Goal: Transaction & Acquisition: Download file/media

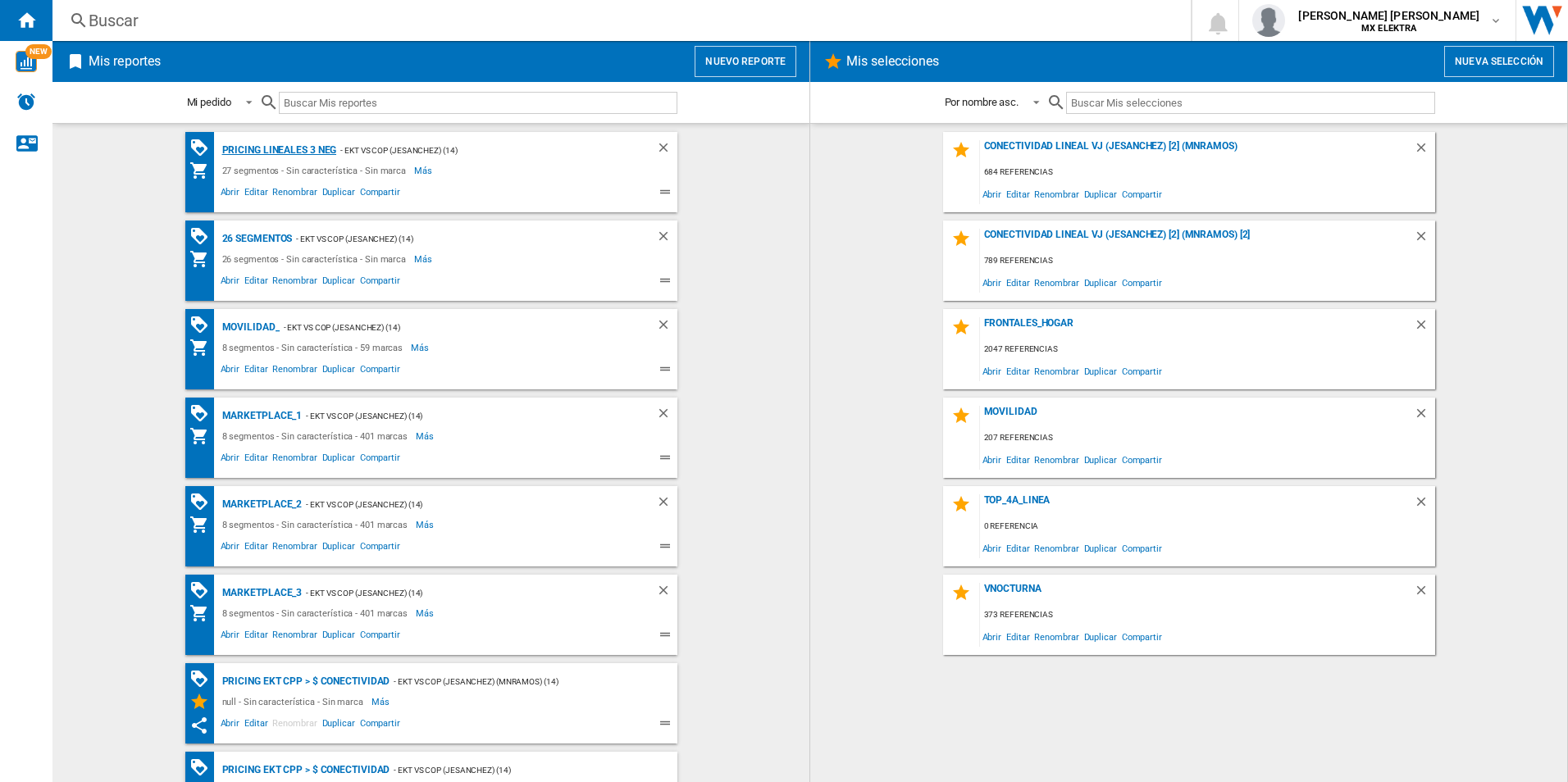
click at [269, 148] on div "Pricing lineales 3 neg" at bounding box center [277, 150] width 119 height 21
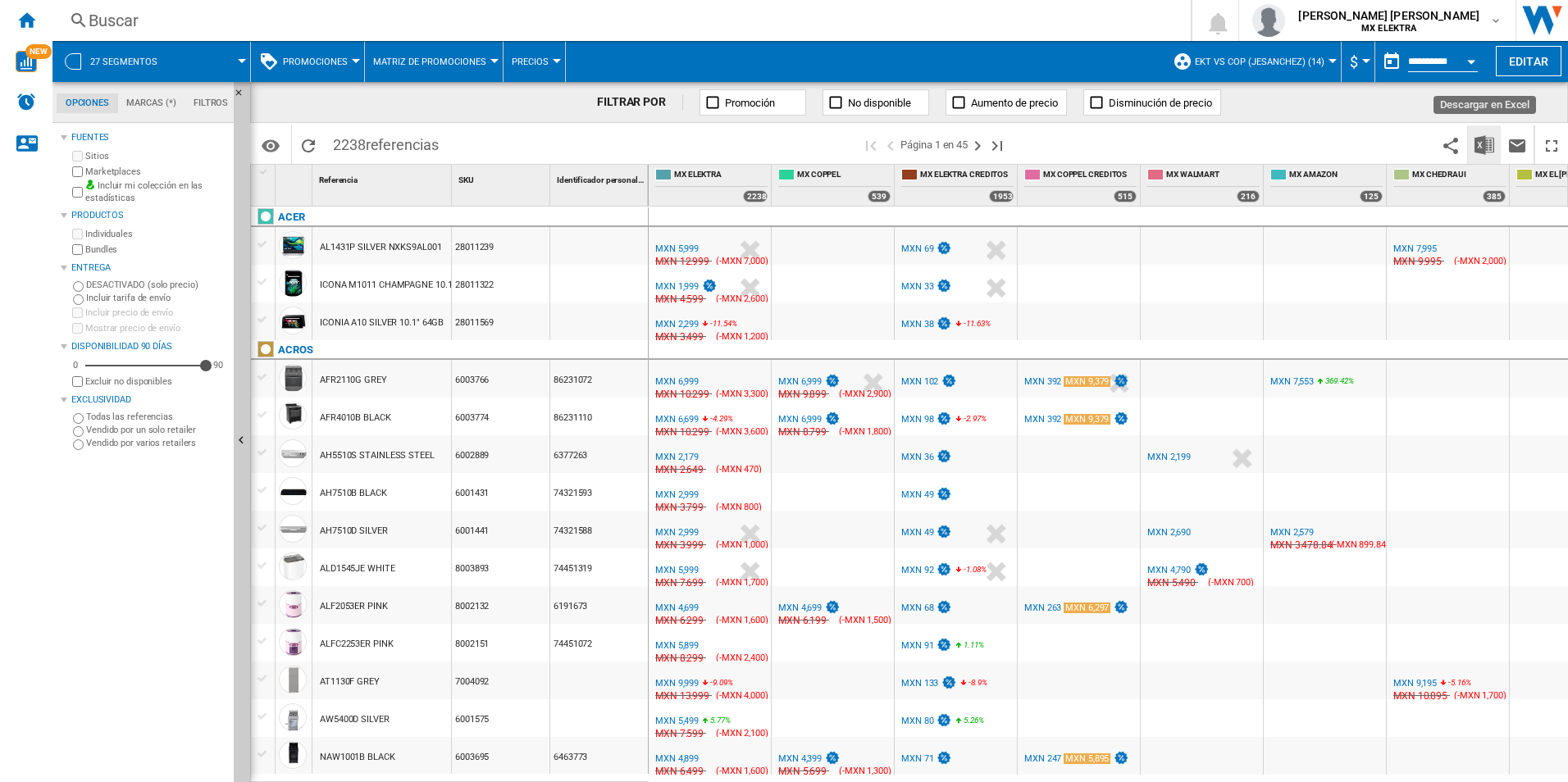
click at [1484, 141] on img "Descargar en Excel" at bounding box center [1485, 145] width 20 height 20
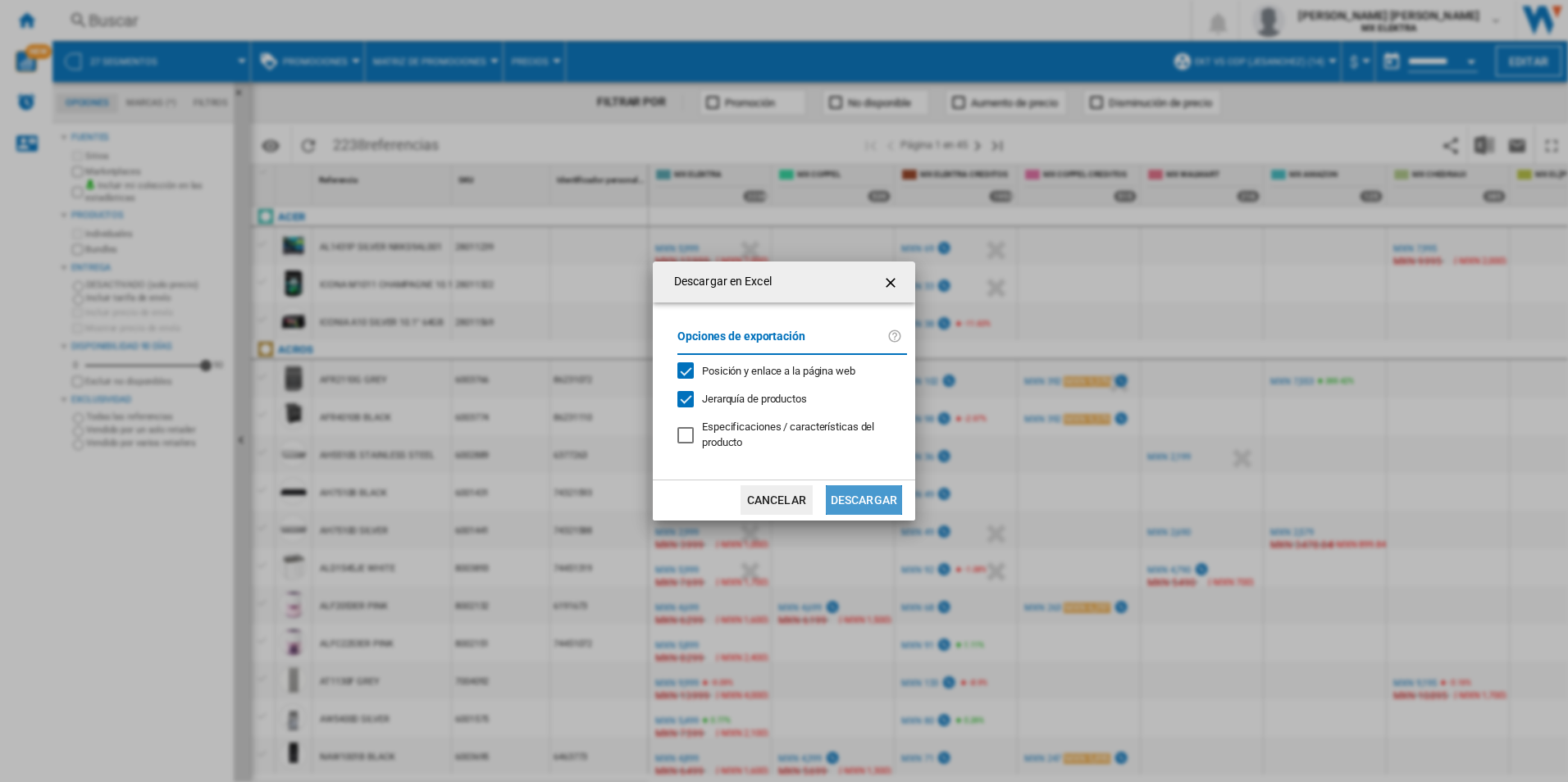
click at [860, 501] on button "Descargar" at bounding box center [864, 500] width 76 height 29
